Goal: Navigation & Orientation: Find specific page/section

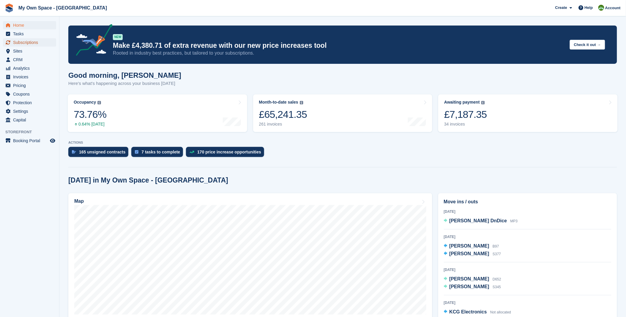
click at [39, 41] on span "Subscriptions" at bounding box center [31, 42] width 36 height 8
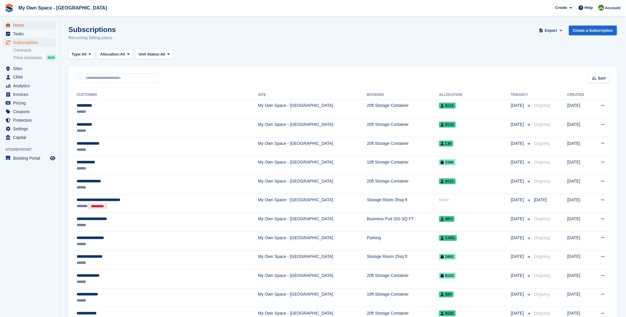
click at [14, 26] on span "Home" at bounding box center [31, 25] width 36 height 8
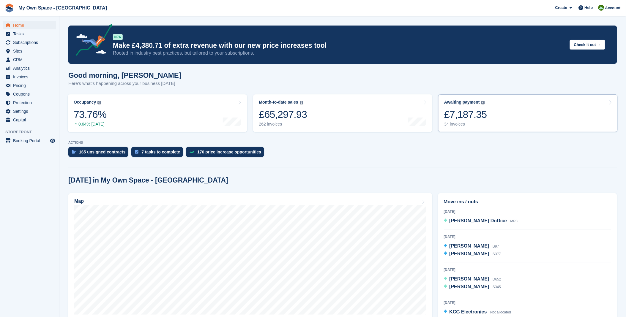
click at [489, 128] on link "Awaiting payment The total outstanding balance on all open invoices. £7,187.35 …" at bounding box center [527, 113] width 179 height 38
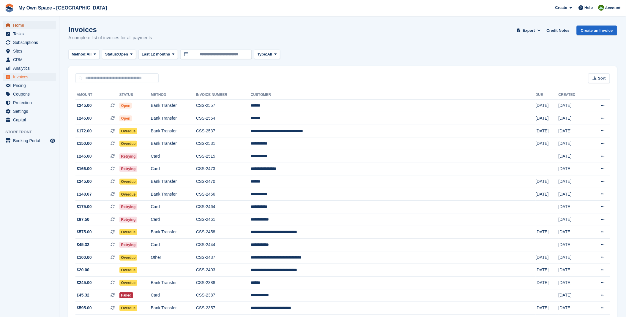
click at [14, 24] on span "Home" at bounding box center [31, 25] width 36 height 8
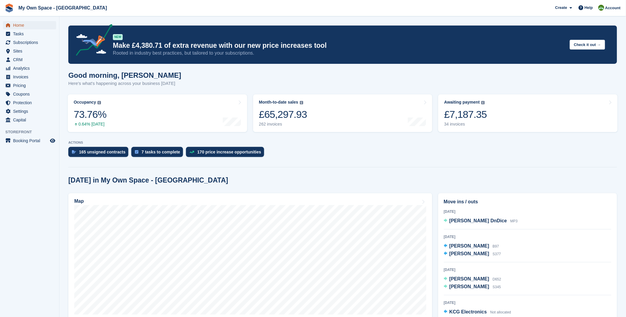
click at [32, 24] on span "Home" at bounding box center [31, 25] width 36 height 8
click at [25, 24] on span "Home" at bounding box center [31, 25] width 36 height 8
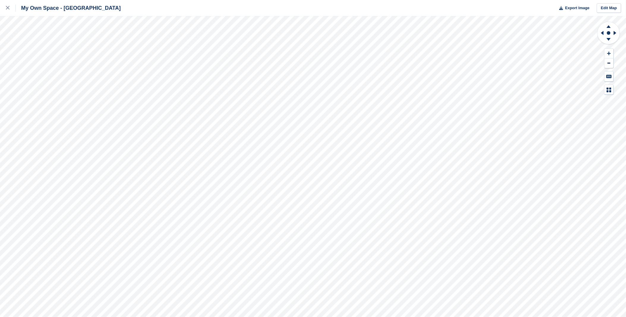
click at [24, 103] on div "My Own Space - [GEOGRAPHIC_DATA] Export Image Edit Map" at bounding box center [313, 158] width 626 height 317
click at [56, 94] on div "My Own Space - [GEOGRAPHIC_DATA] Export Image Edit Map" at bounding box center [313, 158] width 626 height 317
click at [53, 101] on div "My Own Space - [GEOGRAPHIC_DATA] Export Image Edit Map" at bounding box center [313, 158] width 626 height 317
click at [611, 26] on icon at bounding box center [608, 25] width 15 height 7
click at [609, 39] on icon at bounding box center [609, 39] width 4 height 3
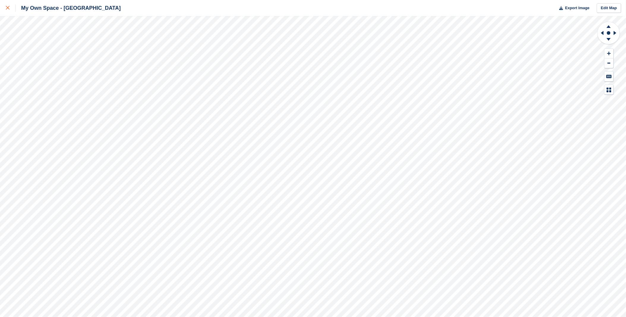
click at [7, 8] on icon at bounding box center [8, 8] width 4 height 4
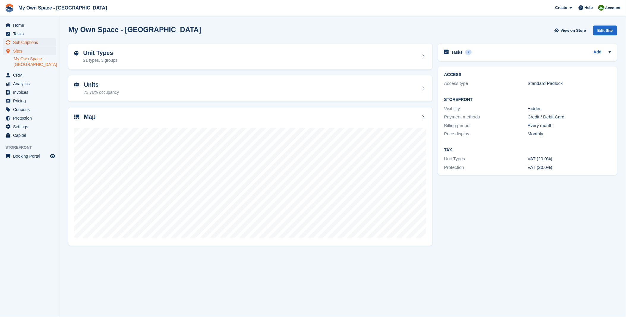
click at [28, 45] on span "Subscriptions" at bounding box center [31, 42] width 36 height 8
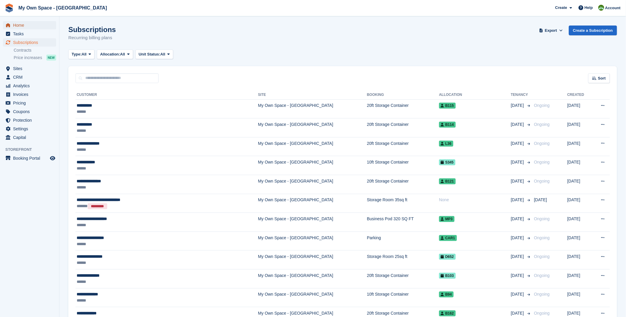
click at [25, 27] on span "Home" at bounding box center [31, 25] width 36 height 8
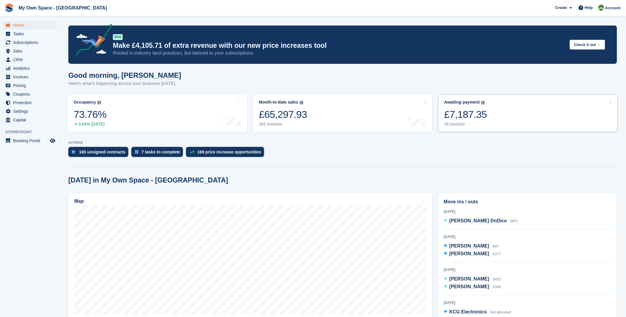
click at [496, 100] on link "Awaiting payment The total outstanding balance on all open invoices. £7,187.35 …" at bounding box center [527, 113] width 179 height 38
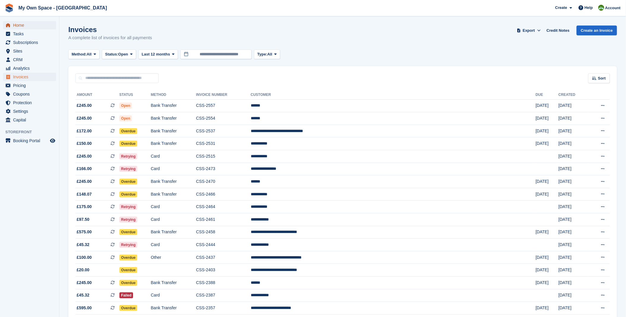
click at [21, 26] on span "Home" at bounding box center [31, 25] width 36 height 8
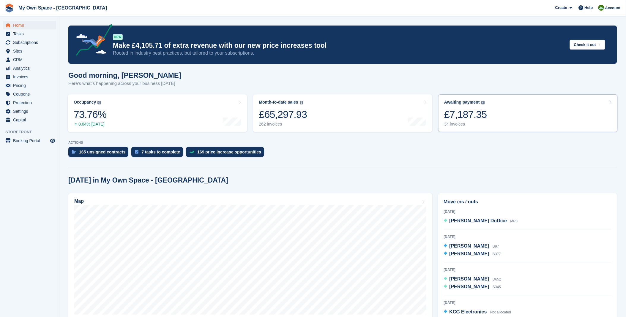
click at [460, 106] on div "Awaiting payment The total outstanding balance on all open invoices. £7,187.35 …" at bounding box center [465, 113] width 43 height 27
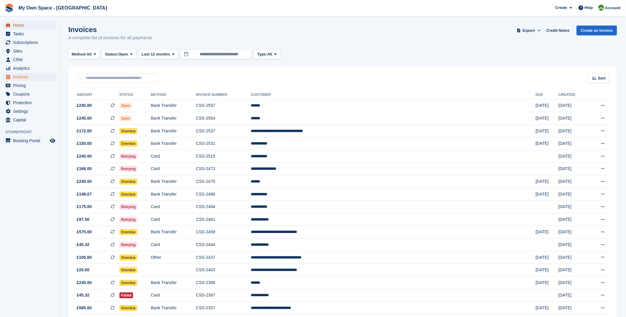
click at [23, 28] on span "Home" at bounding box center [31, 25] width 36 height 8
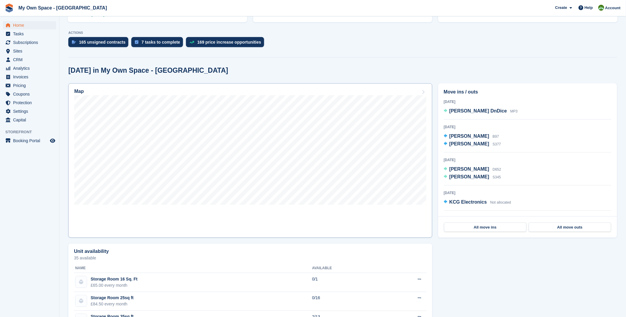
scroll to position [99, 0]
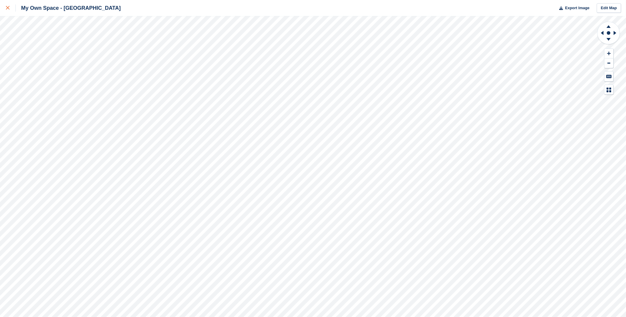
click at [7, 7] on icon at bounding box center [8, 8] width 4 height 4
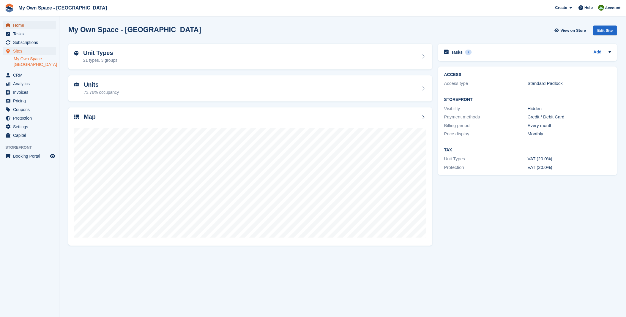
click at [16, 26] on span "Home" at bounding box center [31, 25] width 36 height 8
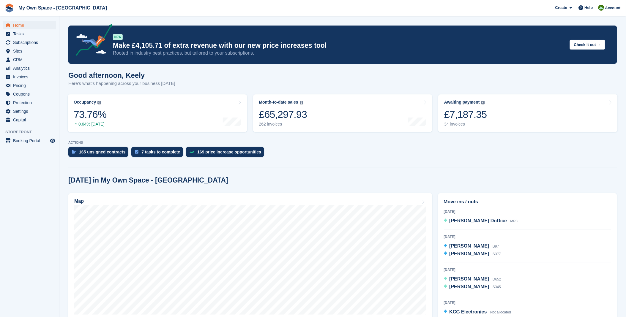
click at [355, 155] on div "165 unsigned contracts 7 tasks to complete 169 price increase opportunities" at bounding box center [342, 153] width 549 height 13
click at [20, 45] on span "Subscriptions" at bounding box center [31, 42] width 36 height 8
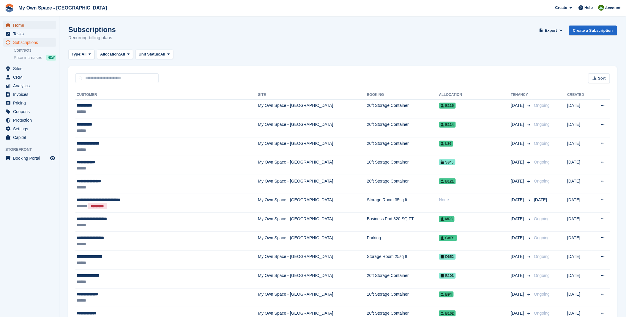
click at [18, 24] on span "Home" at bounding box center [31, 25] width 36 height 8
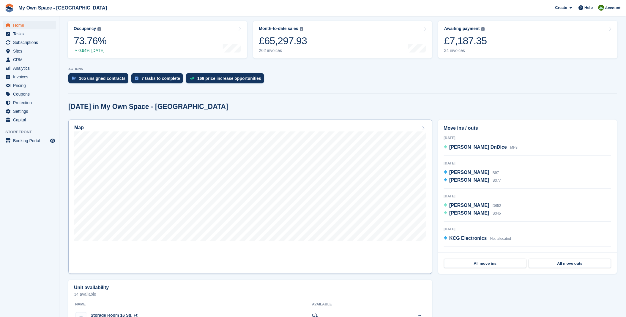
scroll to position [99, 0]
